Goal: Task Accomplishment & Management: Manage account settings

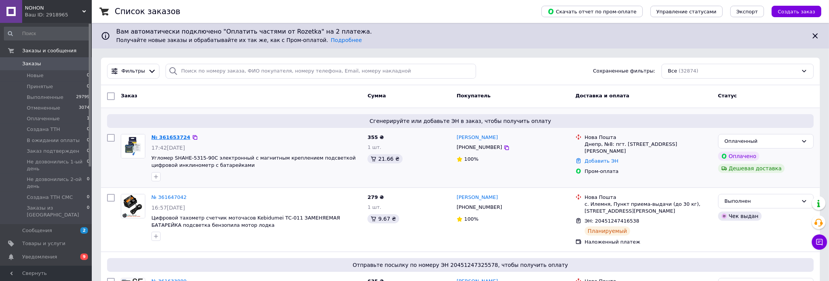
click at [174, 136] on link "№ 361653724" at bounding box center [170, 138] width 39 height 6
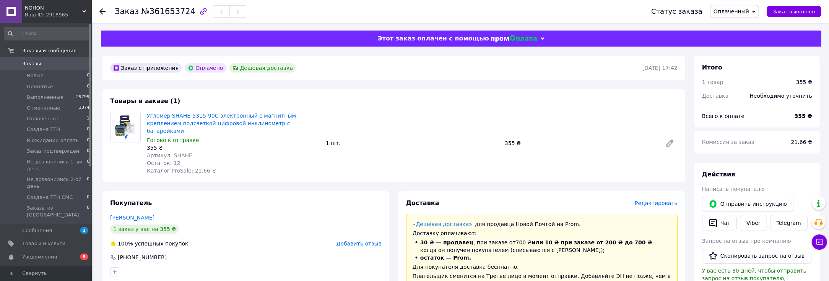
click at [659, 200] on span "Редактировать" at bounding box center [656, 203] width 43 height 6
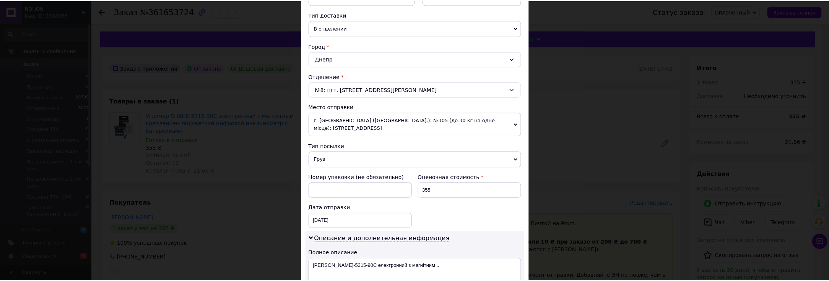
scroll to position [307, 0]
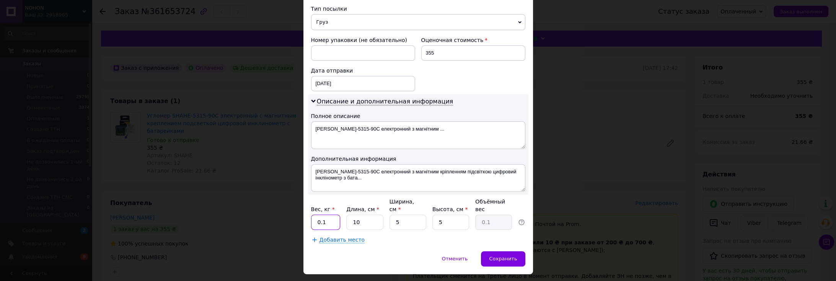
drag, startPoint x: 322, startPoint y: 203, endPoint x: 320, endPoint y: 208, distance: 5.5
click at [320, 215] on input "0.1" at bounding box center [325, 222] width 29 height 15
type input "0.2"
click at [396, 215] on input "5" at bounding box center [407, 222] width 37 height 15
drag, startPoint x: 397, startPoint y: 203, endPoint x: 391, endPoint y: 206, distance: 7.0
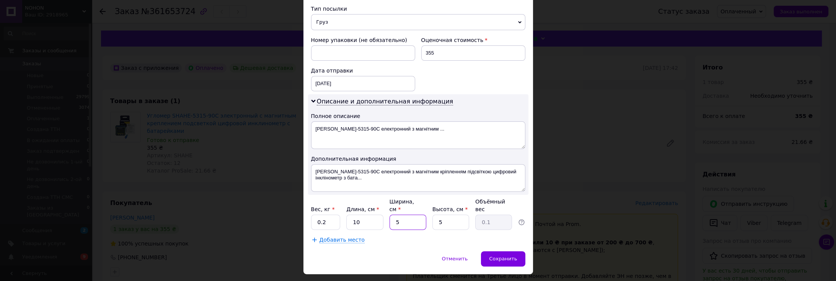
click at [391, 215] on input "5" at bounding box center [407, 222] width 37 height 15
type input "10"
type input "0.13"
type input "10"
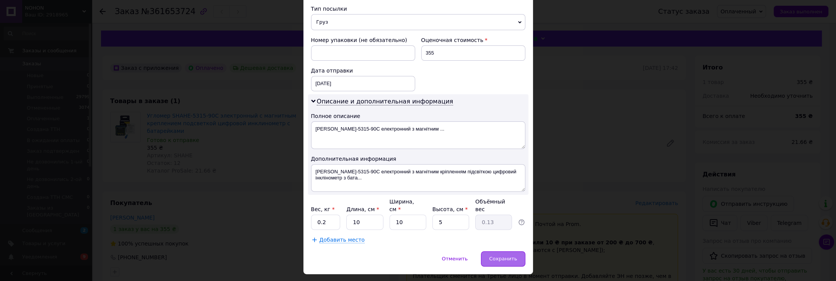
click at [504, 252] on div "Сохранить" at bounding box center [503, 259] width 44 height 15
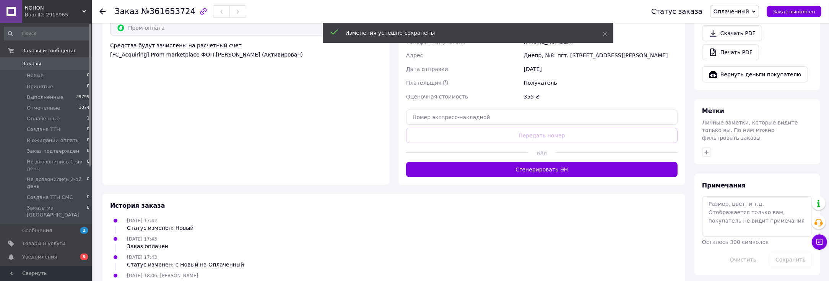
scroll to position [297, 0]
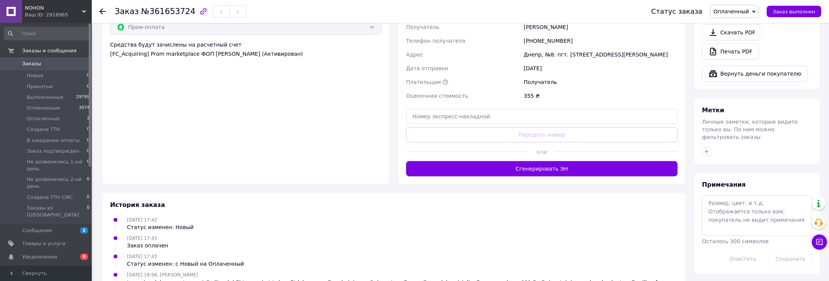
click at [522, 175] on div "Доставка Редактировать «Дешевая доставка»   для продавца [GEOGRAPHIC_DATA] на P…" at bounding box center [541, 39] width 271 height 275
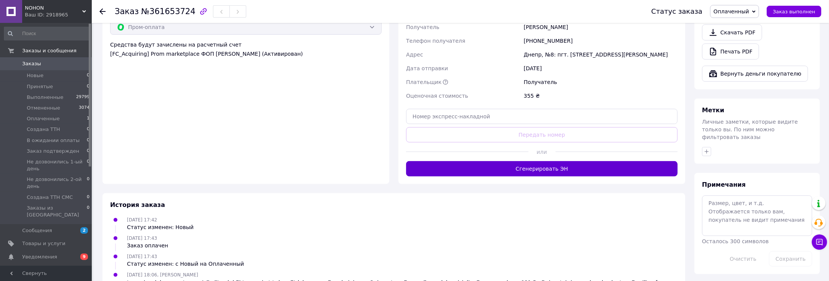
click at [530, 168] on button "Сгенерировать ЭН" at bounding box center [541, 168] width 271 height 15
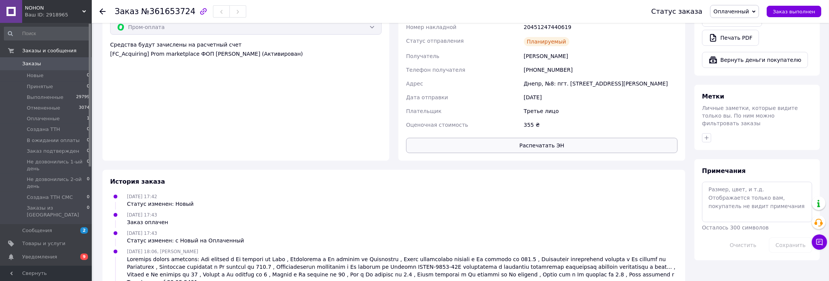
click at [545, 145] on button "Распечатать ЭН" at bounding box center [541, 145] width 271 height 15
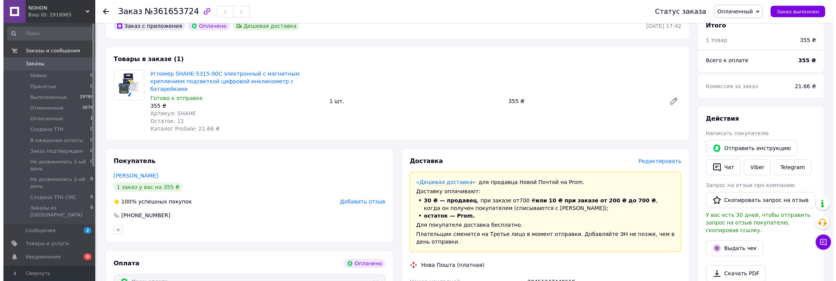
scroll to position [42, 0]
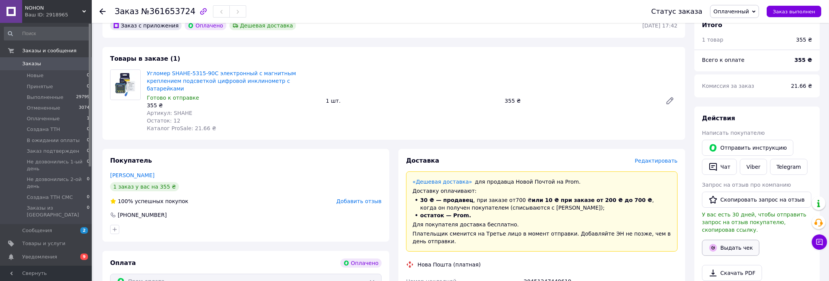
click at [717, 245] on button "Выдать чек" at bounding box center [730, 248] width 57 height 16
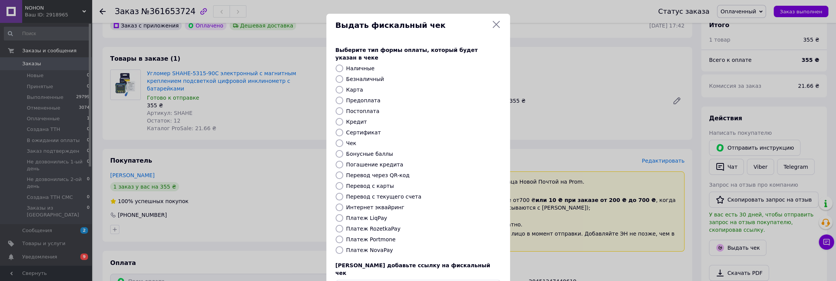
click at [335, 86] on input "Карта" at bounding box center [339, 90] width 8 height 8
radio input "true"
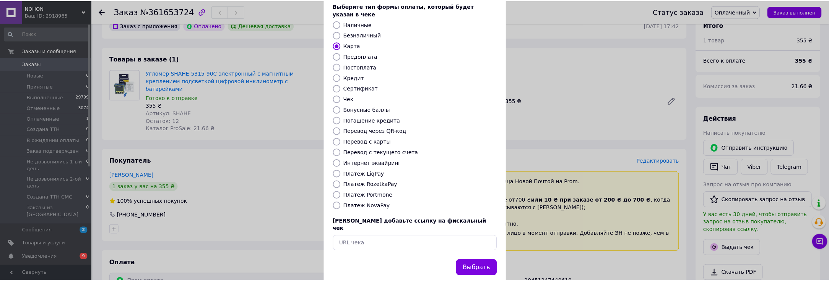
scroll to position [46, 0]
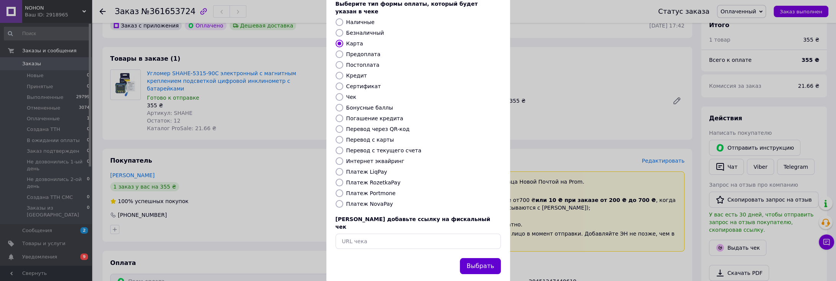
click at [478, 258] on button "Выбрать" at bounding box center [480, 266] width 41 height 16
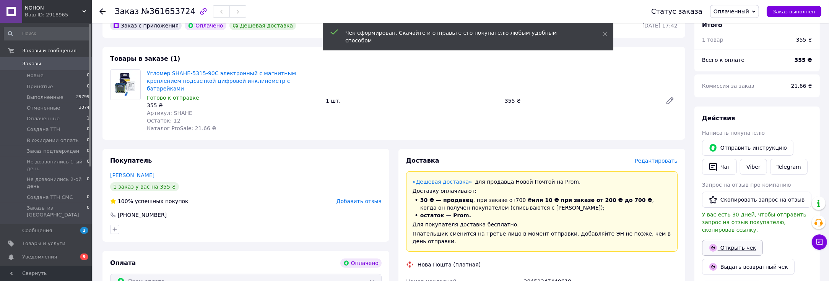
click at [717, 244] on icon at bounding box center [713, 248] width 9 height 9
